Goal: Task Accomplishment & Management: Manage account settings

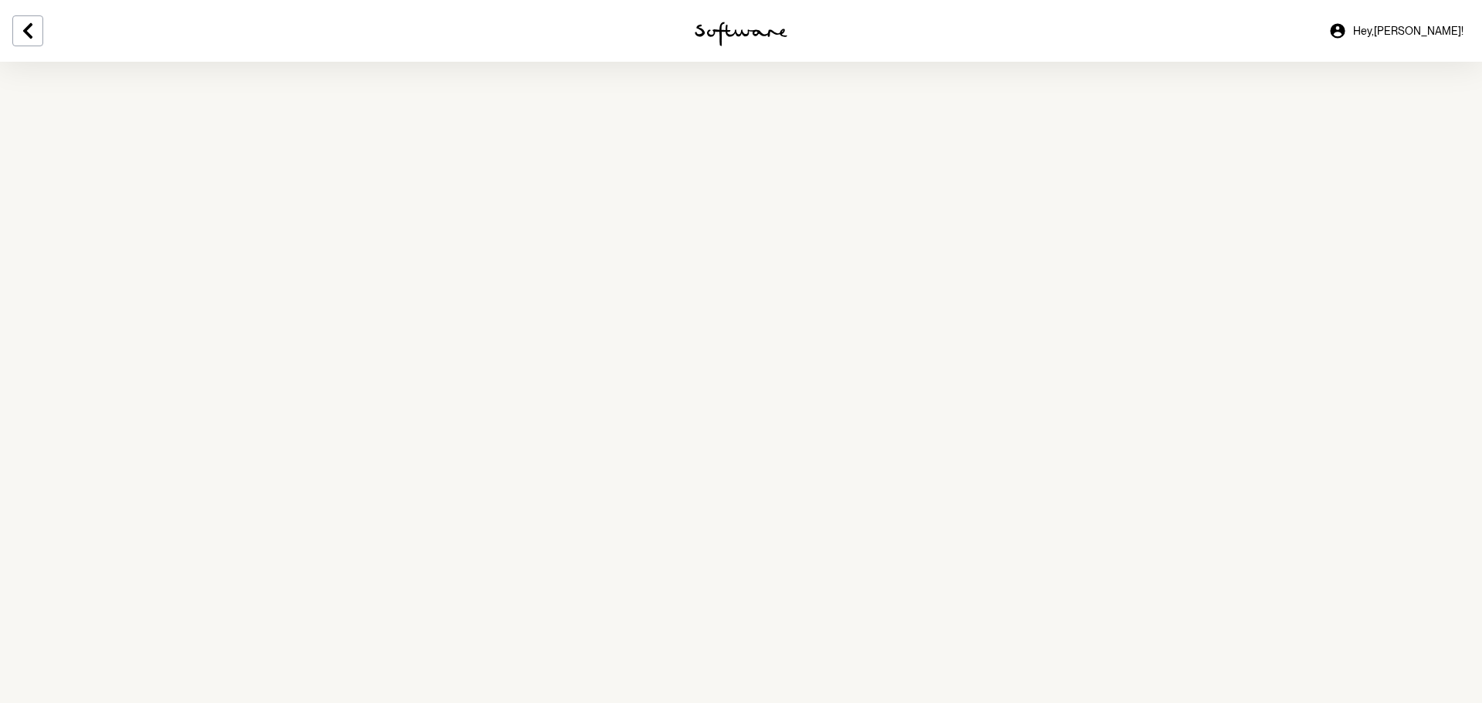
click at [1446, 26] on span "Hey, [PERSON_NAME] !" at bounding box center [1408, 31] width 110 height 13
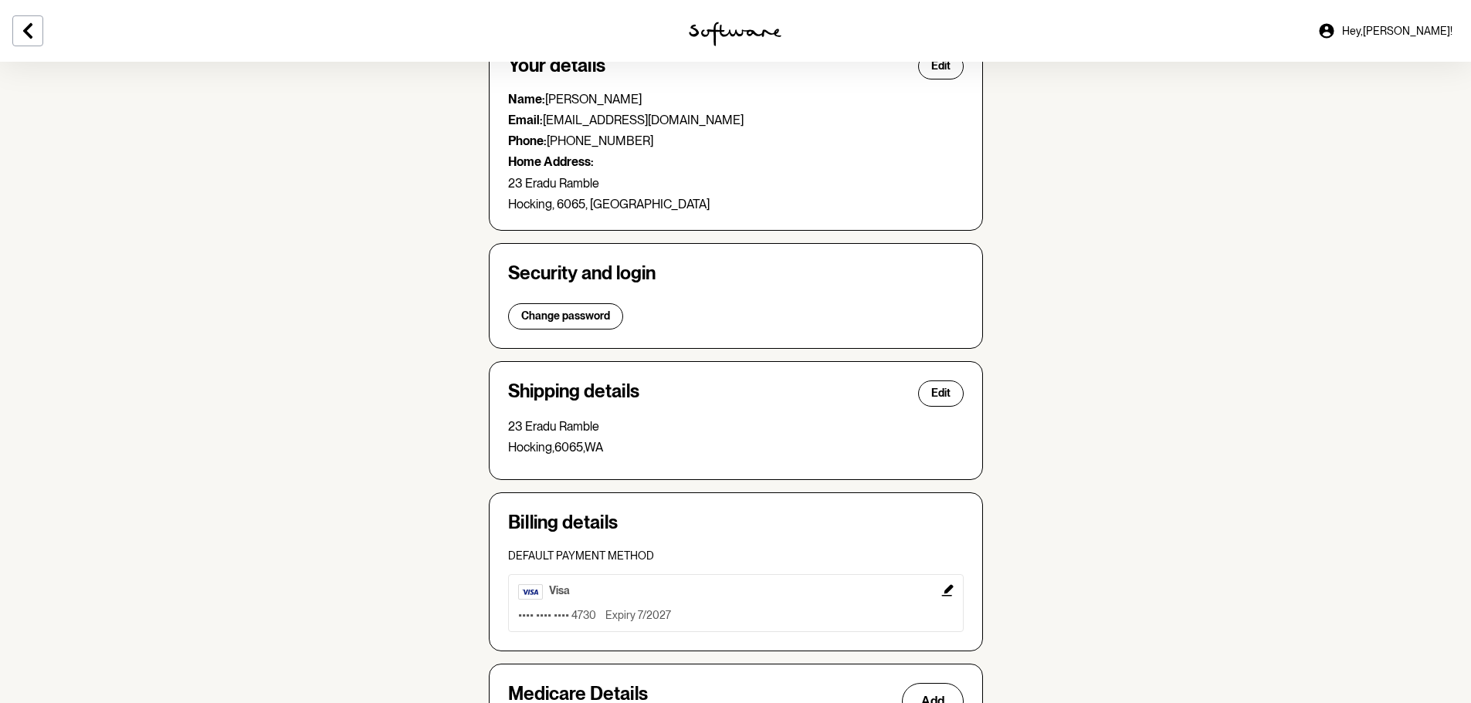
scroll to position [260, 0]
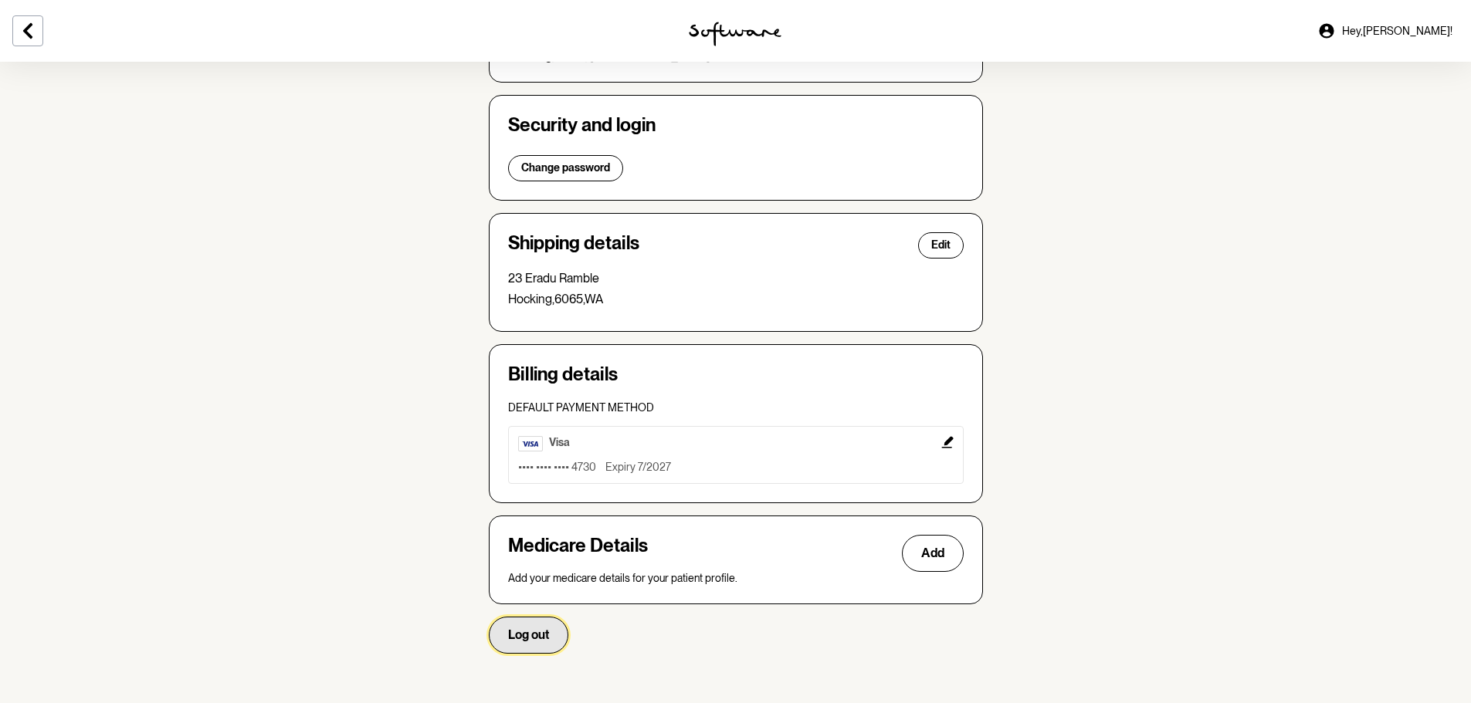
click at [520, 641] on span "Log out" at bounding box center [528, 635] width 41 height 15
